Goal: Information Seeking & Learning: Learn about a topic

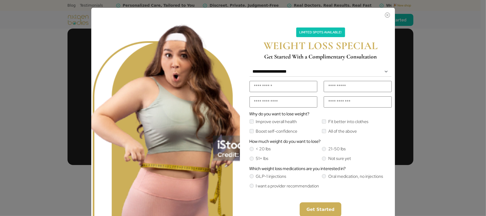
click at [434, 72] on div "Limited Spots Available! WEIGHT LOSS SPECIAL Get Started With a Complimentary C…" at bounding box center [243, 108] width 486 height 216
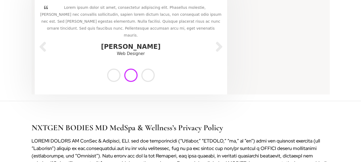
scroll to position [1068, 0]
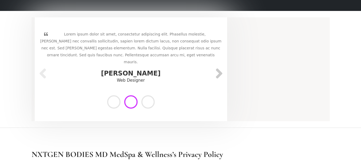
click at [219, 70] on div at bounding box center [218, 75] width 13 height 11
click at [132, 95] on span at bounding box center [130, 101] width 13 height 13
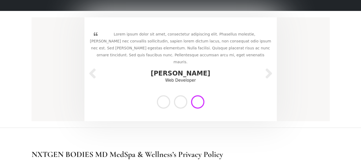
scroll to position [1041, 0]
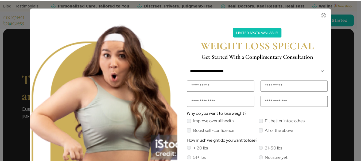
scroll to position [1054, 0]
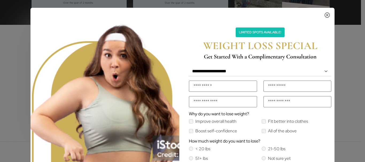
click at [326, 16] on icon "Close" at bounding box center [326, 13] width 5 height 4
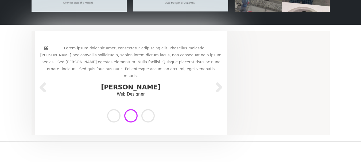
scroll to position [1041, 0]
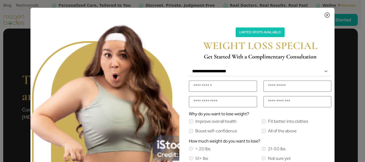
click at [328, 16] on icon "Close" at bounding box center [326, 13] width 5 height 4
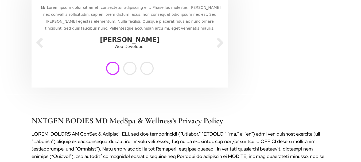
scroll to position [1068, 0]
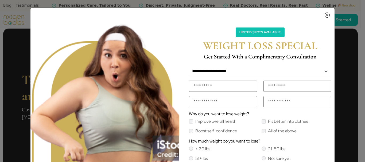
drag, startPoint x: 329, startPoint y: 15, endPoint x: 318, endPoint y: 23, distance: 13.5
click at [329, 15] on button "Close" at bounding box center [258, 13] width 145 height 6
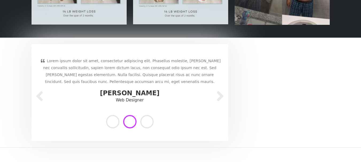
scroll to position [1068, 0]
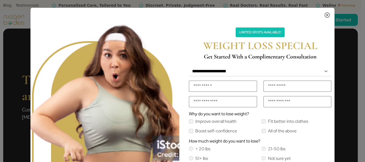
click at [326, 15] on icon "Close" at bounding box center [326, 13] width 5 height 4
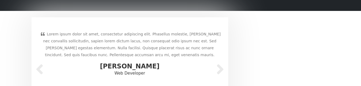
scroll to position [1095, 0]
